Goal: Task Accomplishment & Management: Use online tool/utility

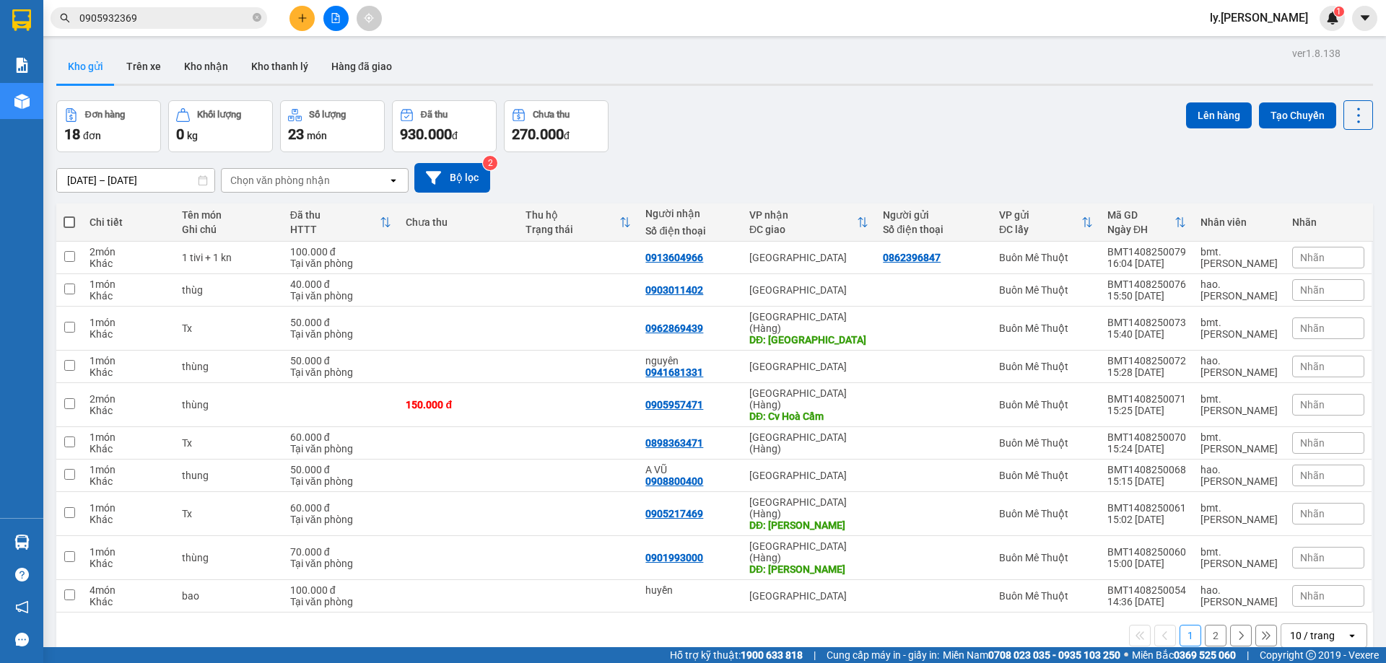
click at [294, 175] on div "Chọn văn phòng nhận" at bounding box center [280, 180] width 100 height 14
click at [336, 15] on icon "file-add" at bounding box center [336, 18] width 8 height 10
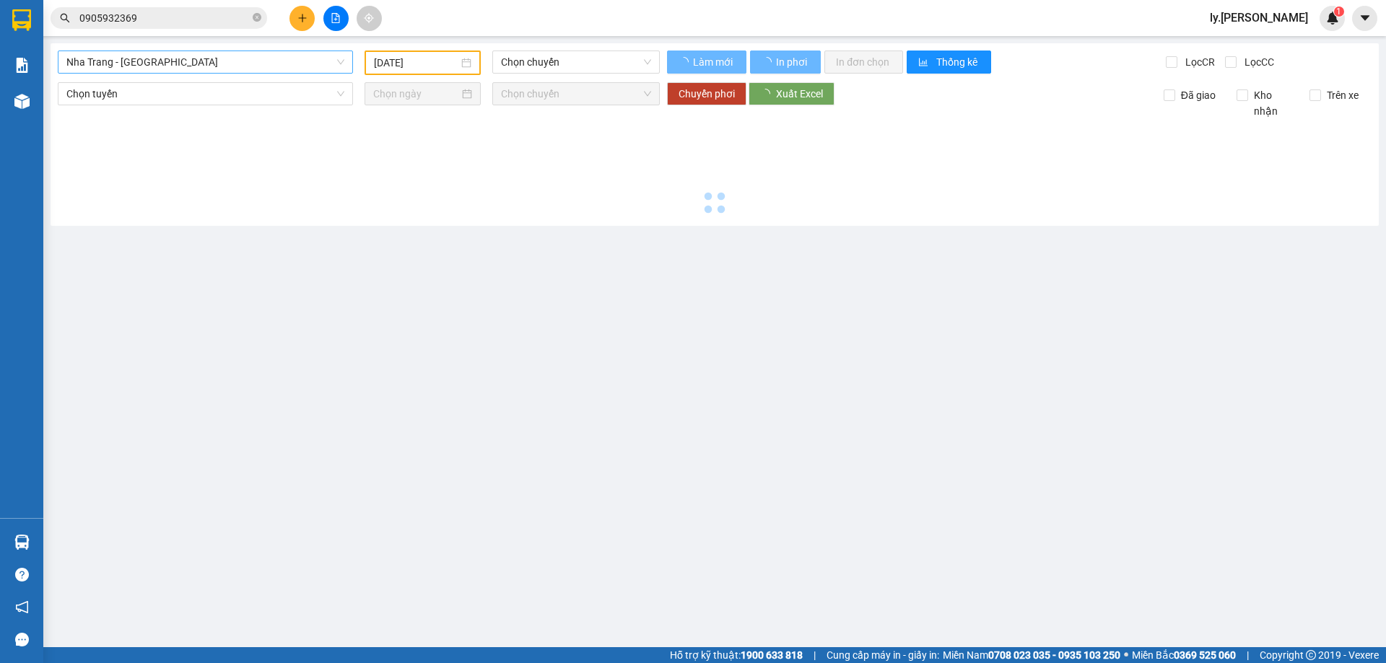
click at [172, 69] on span "Nha Trang - [GEOGRAPHIC_DATA]" at bounding box center [205, 62] width 278 height 22
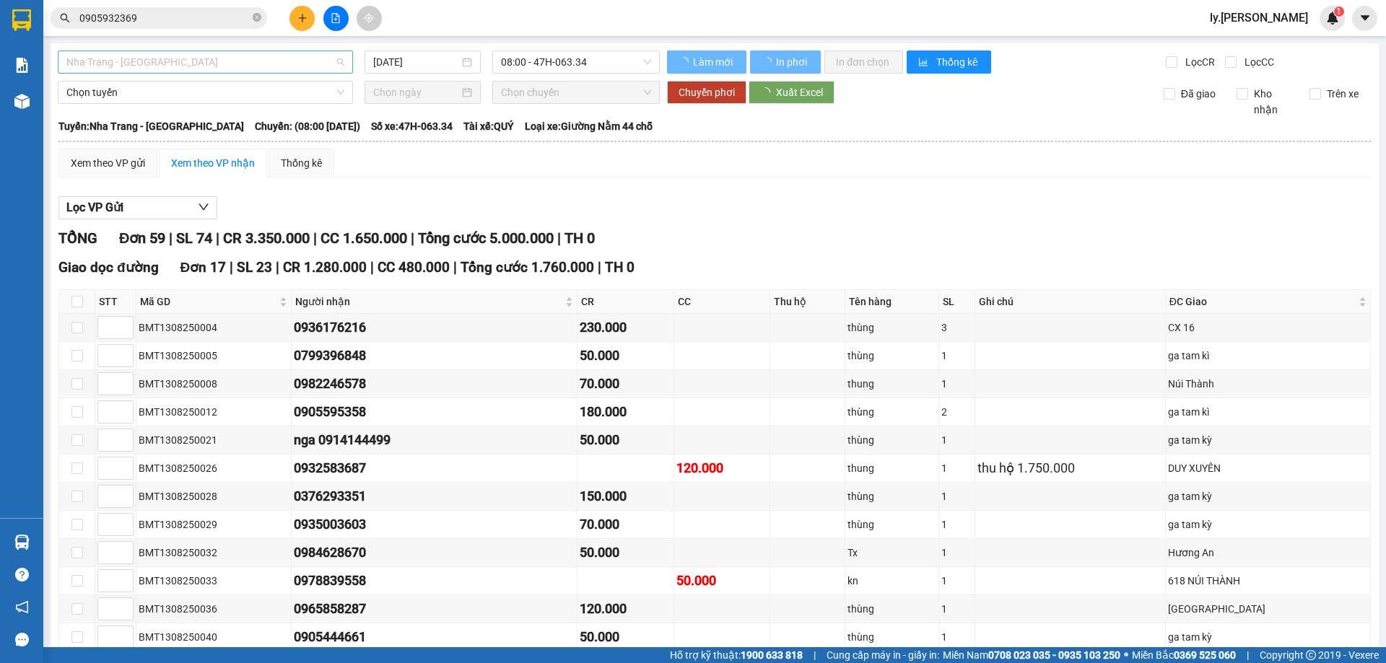
type input "[DATE]"
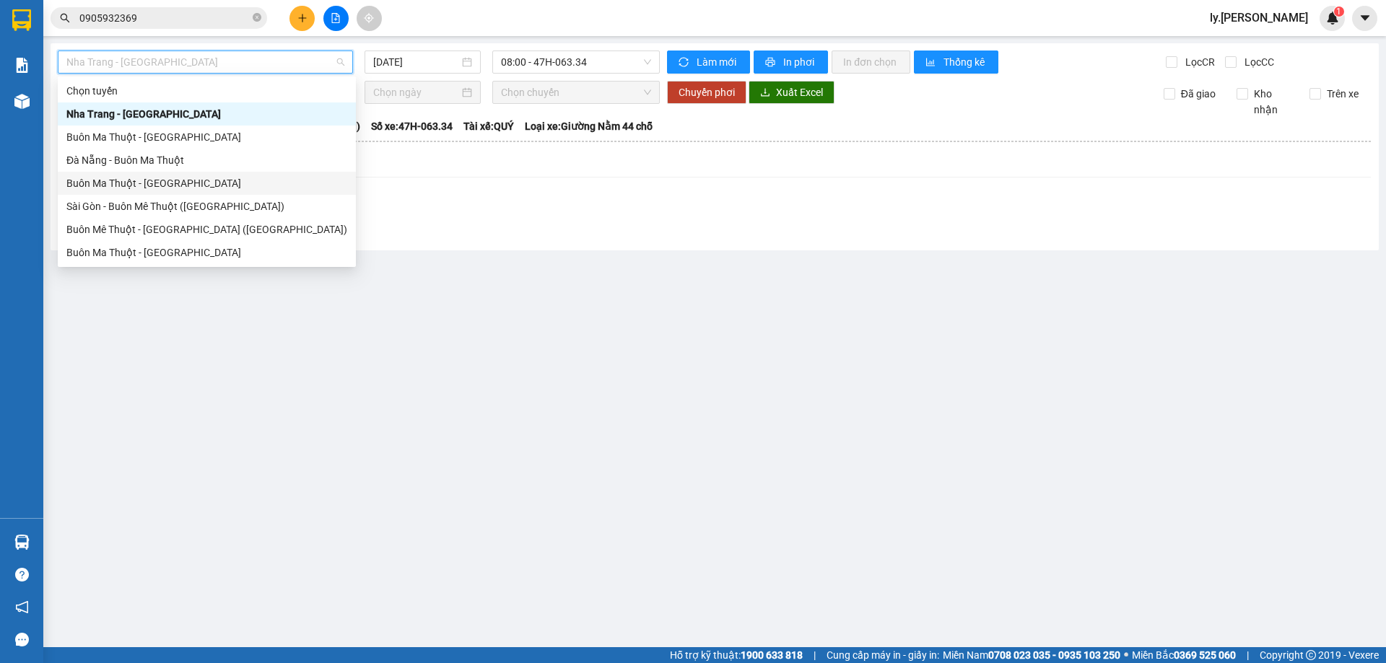
click at [159, 180] on div "Buôn Ma Thuột - [GEOGRAPHIC_DATA]" at bounding box center [206, 183] width 281 height 16
type input "[DATE]"
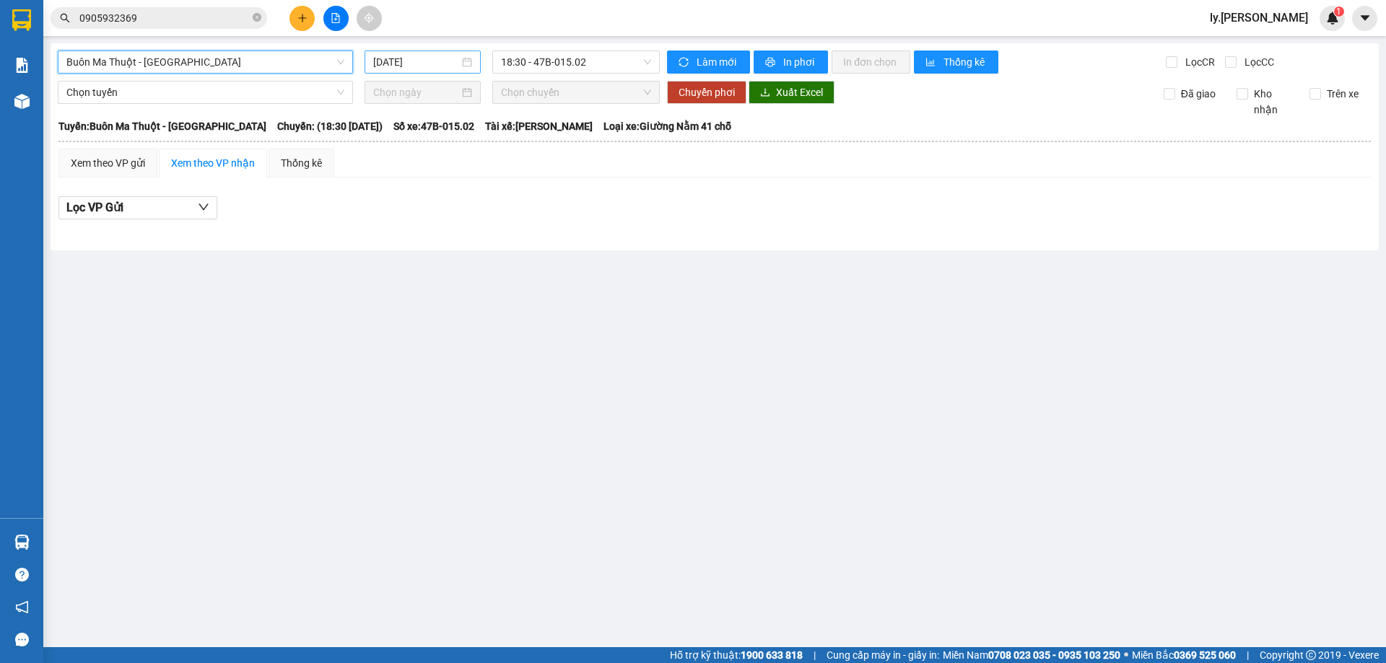
click at [416, 57] on input "[DATE]" at bounding box center [416, 62] width 86 height 16
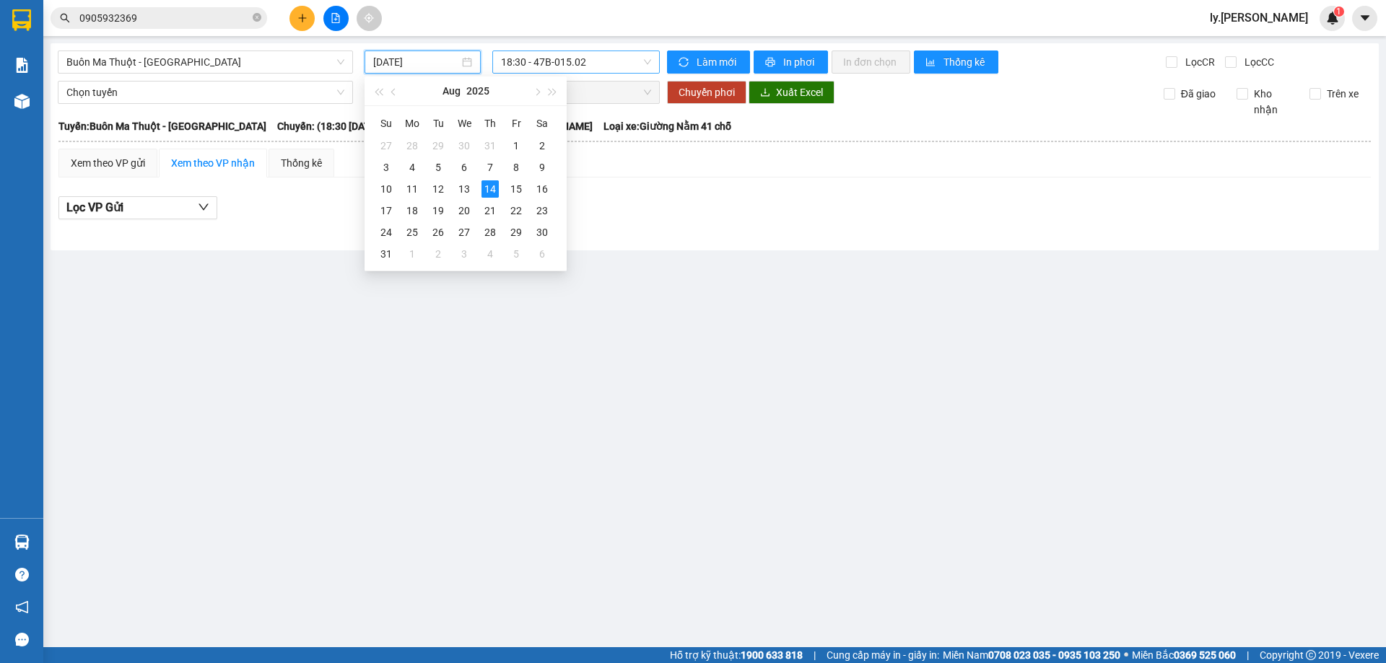
click at [562, 51] on div "[GEOGRAPHIC_DATA] - [GEOGRAPHIC_DATA] [DATE] 18:30 - 47B-015.02 Làm mới In phơi…" at bounding box center [715, 146] width 1328 height 207
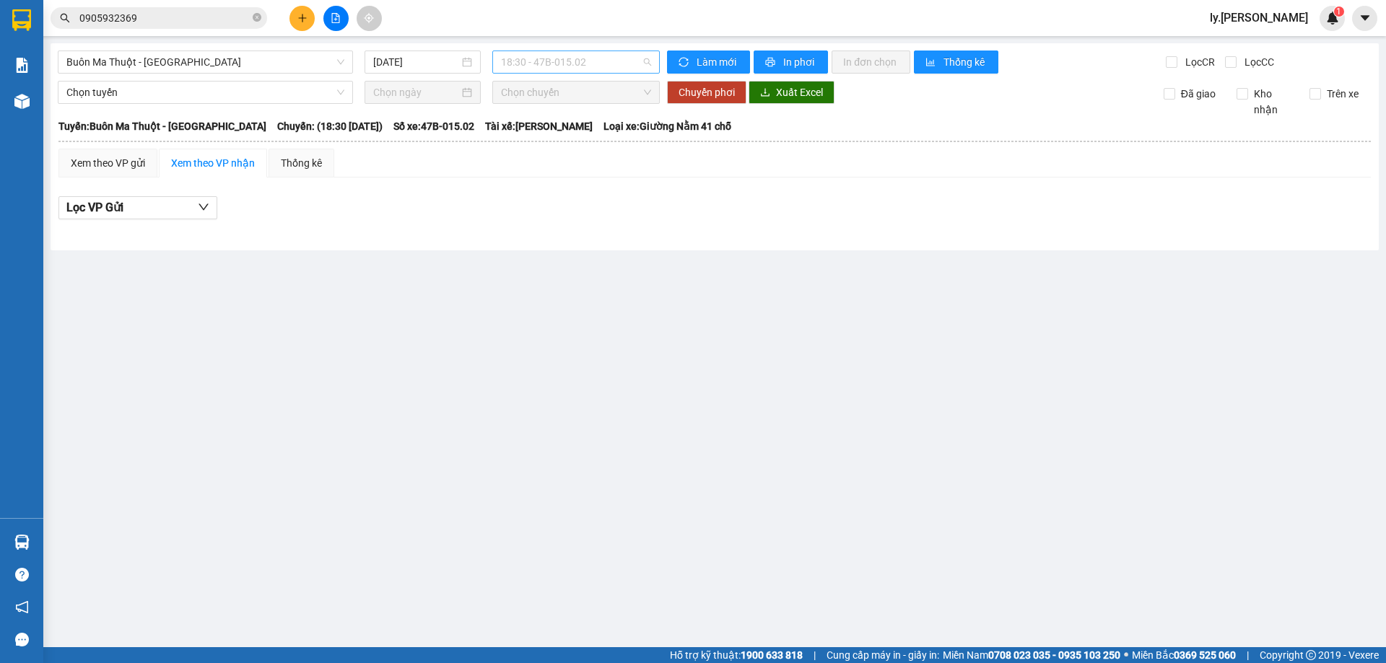
click at [560, 65] on span "18:30 - 47B-015.02" at bounding box center [576, 62] width 150 height 22
click at [572, 135] on div "18:31 - 47B-012.31" at bounding box center [557, 137] width 113 height 16
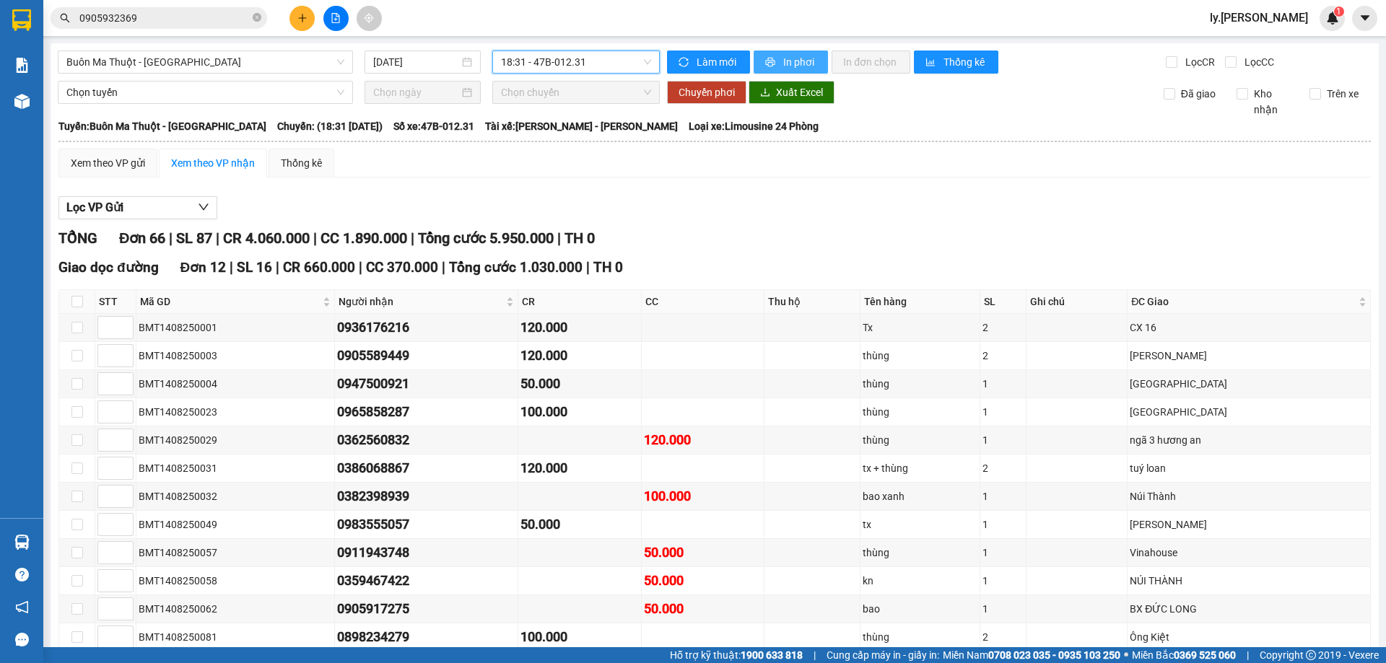
click at [767, 54] on button "In phơi" at bounding box center [791, 62] width 74 height 23
click at [809, 63] on span "In phơi" at bounding box center [799, 62] width 33 height 16
